Goal: Check status: Check status

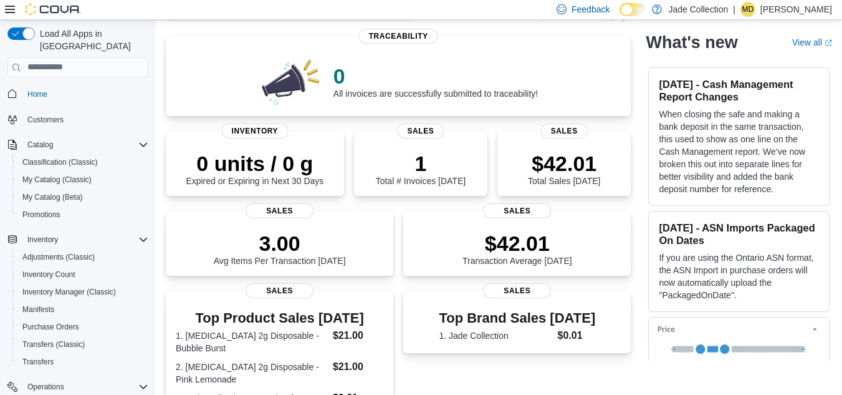
scroll to position [173, 0]
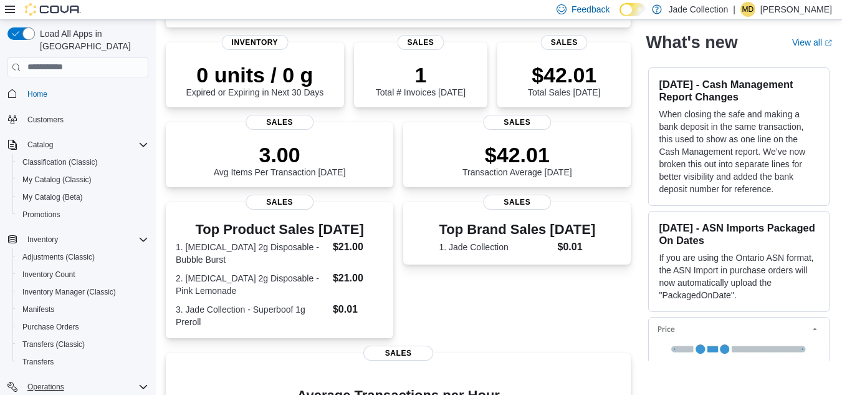
click at [145, 382] on icon "Complex example" at bounding box center [143, 387] width 10 height 10
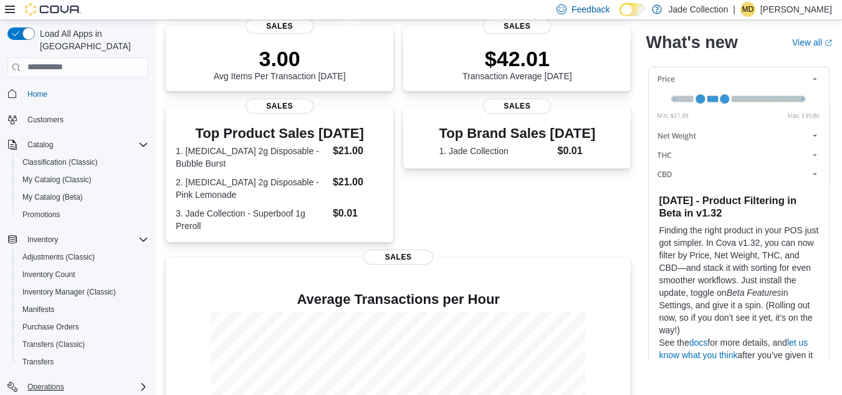
scroll to position [393, 0]
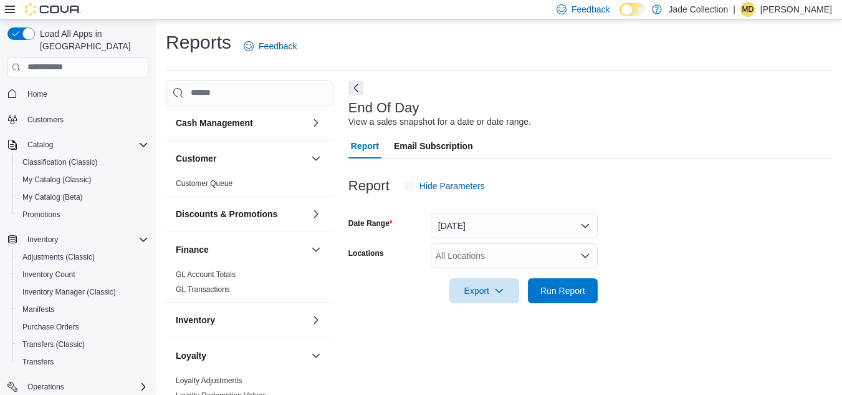
scroll to position [16, 0]
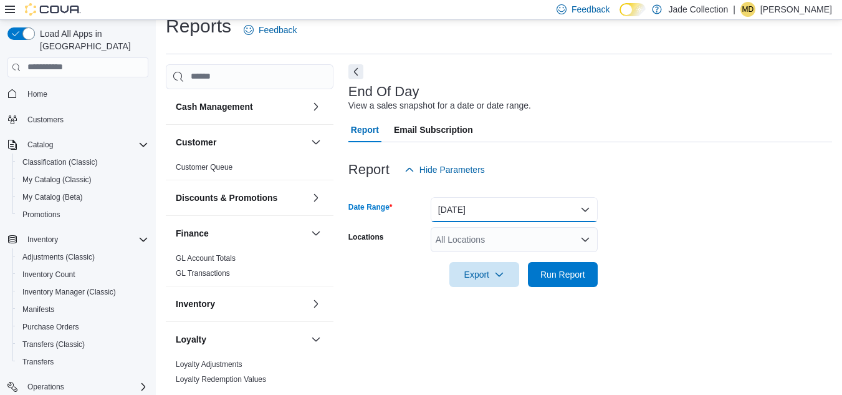
click at [585, 213] on button "Today" at bounding box center [514, 209] width 167 height 25
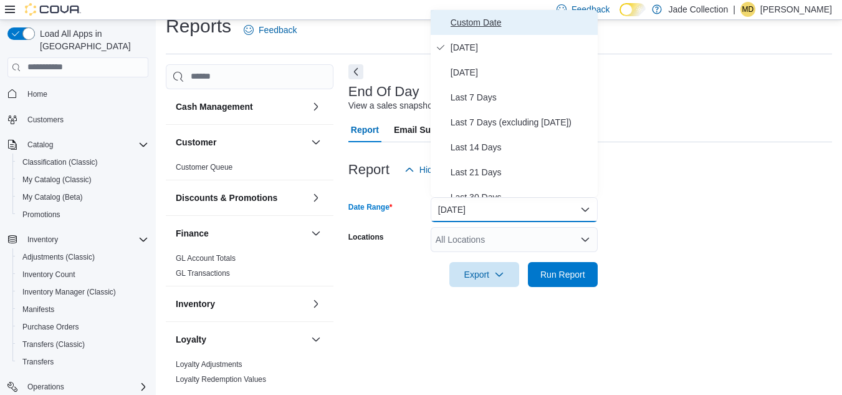
click at [492, 20] on span "Custom Date" at bounding box center [522, 22] width 142 height 15
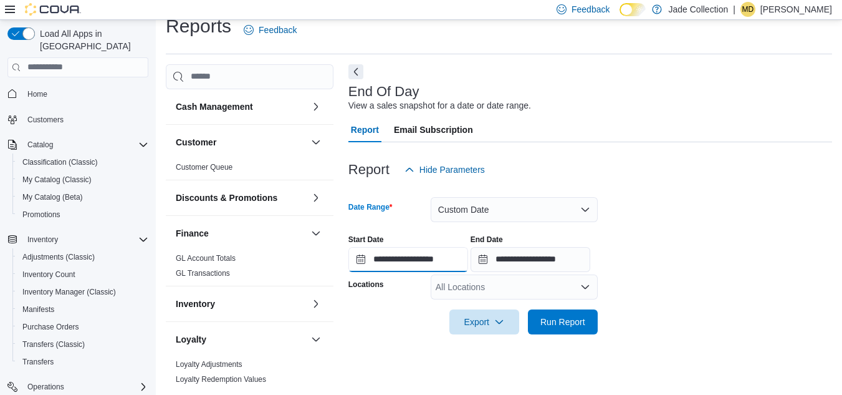
click at [446, 258] on input "**********" at bounding box center [408, 259] width 120 height 25
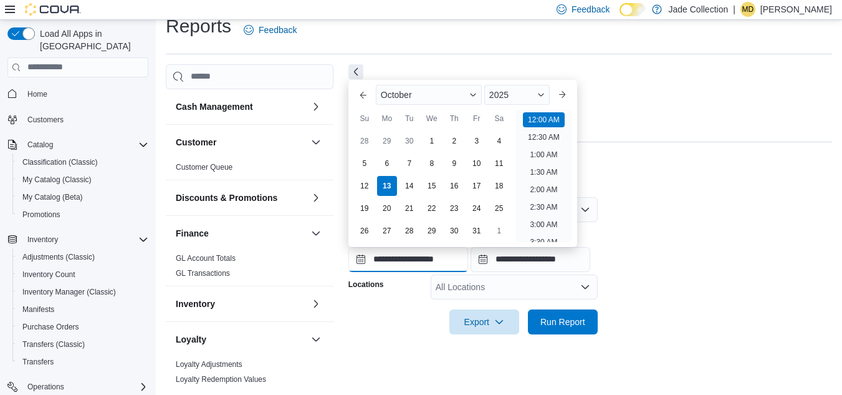
scroll to position [39, 0]
click at [438, 138] on div "1" at bounding box center [432, 141] width 22 height 22
type input "**********"
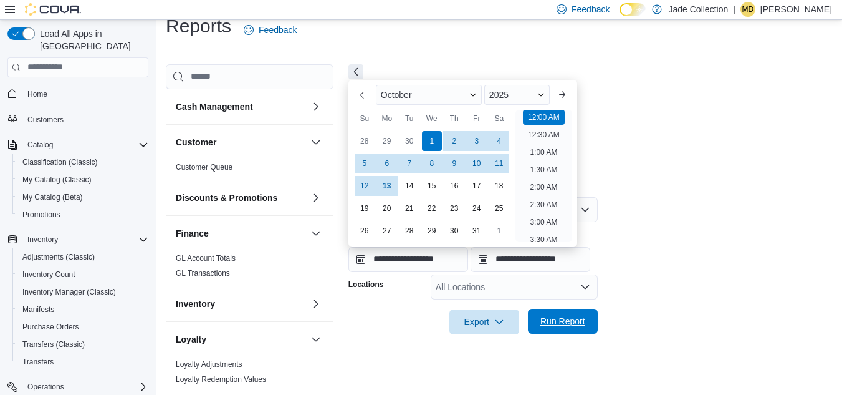
click at [576, 320] on span "Run Report" at bounding box center [562, 321] width 45 height 12
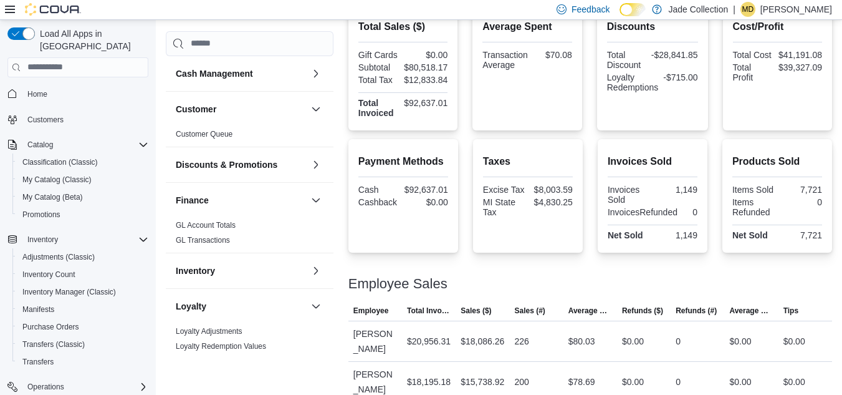
scroll to position [476, 0]
